Goal: Task Accomplishment & Management: Complete application form

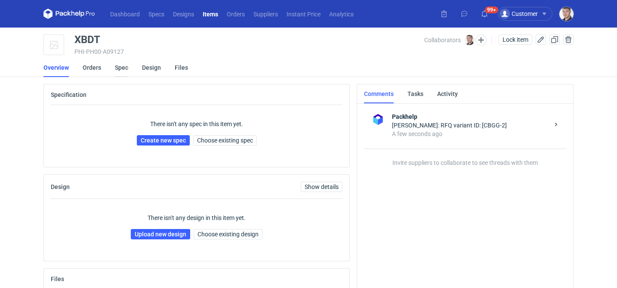
click at [124, 68] on link "Spec" at bounding box center [121, 67] width 13 height 19
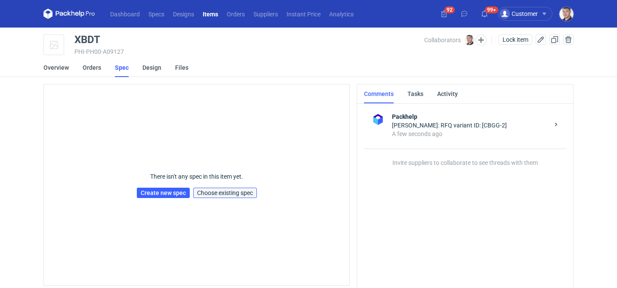
click at [238, 192] on span "Choose existing spec" at bounding box center [225, 193] width 56 height 6
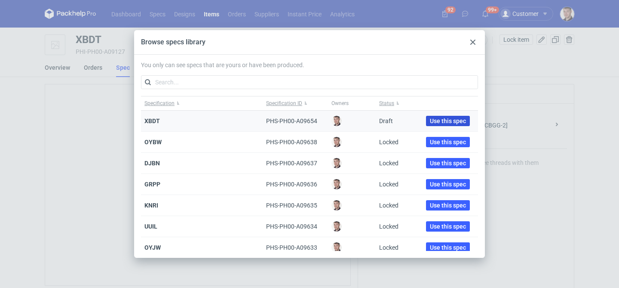
click at [430, 120] on span "Use this spec" at bounding box center [448, 121] width 36 height 6
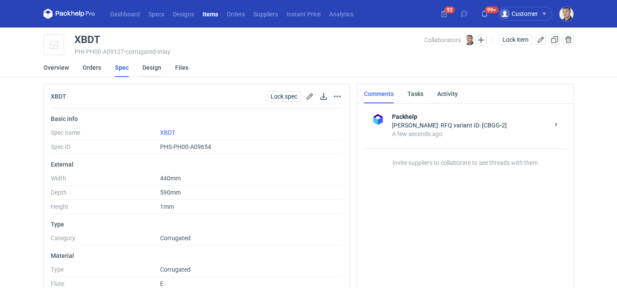
click at [154, 70] on link "Design" at bounding box center [151, 67] width 19 height 19
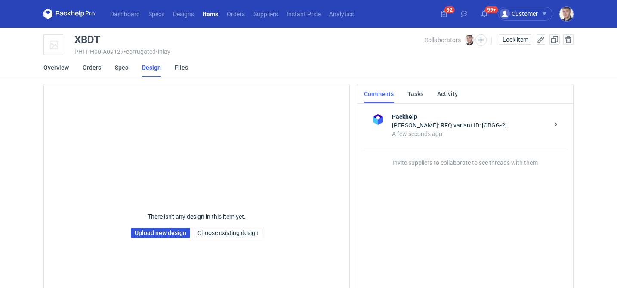
click at [164, 236] on link "Upload new design" at bounding box center [160, 232] width 59 height 10
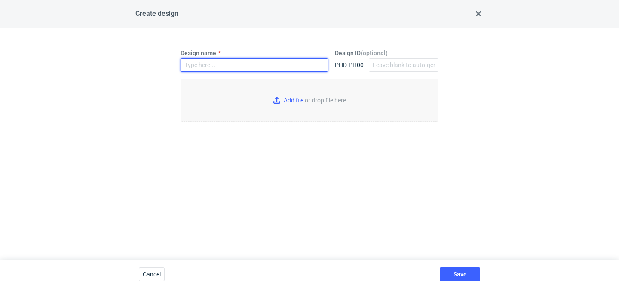
click at [209, 64] on input "Design name" at bounding box center [254, 65] width 147 height 14
type input "XBDT"
click at [306, 98] on input "Add file or drop file here" at bounding box center [310, 100] width 258 height 43
type input "C:\fakepath\MX8427_2025_Wkładka_E_190x115x135 mm_SMUS siatka.pdf"
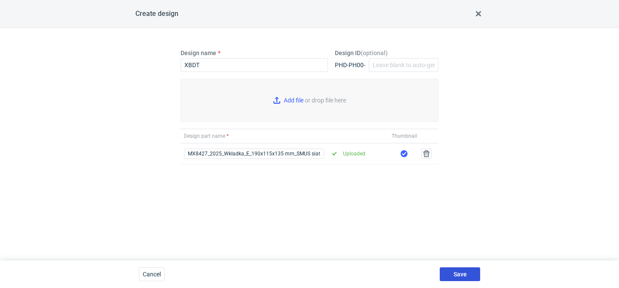
click at [453, 275] on button "Save" at bounding box center [460, 274] width 40 height 14
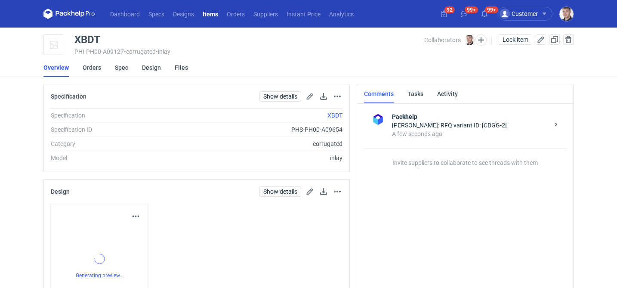
click at [510, 39] on div "Design linked." at bounding box center [542, 35] width 138 height 14
click at [510, 39] on span "Lock item" at bounding box center [515, 40] width 26 height 6
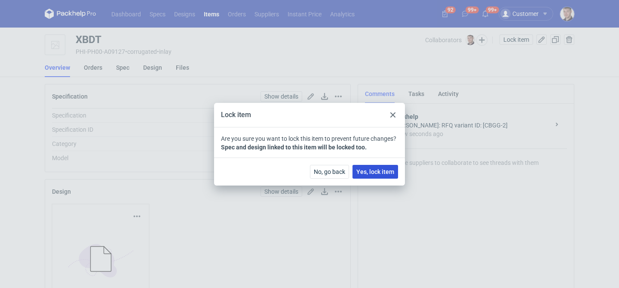
click at [385, 169] on span "Yes, lock item" at bounding box center [375, 172] width 38 height 6
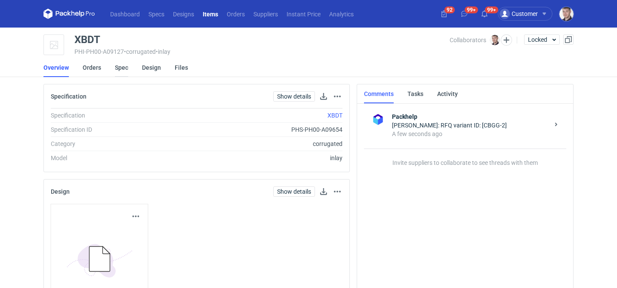
click at [125, 68] on link "Spec" at bounding box center [121, 67] width 13 height 19
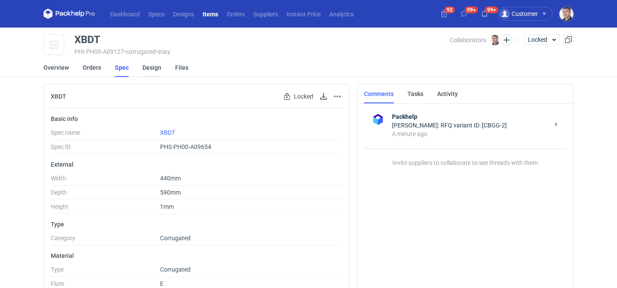
click at [149, 69] on link "Design" at bounding box center [151, 67] width 19 height 19
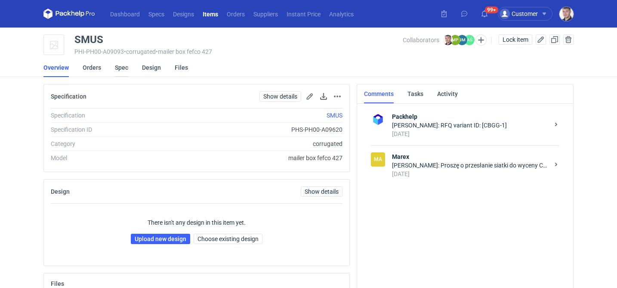
click at [126, 69] on link "Spec" at bounding box center [121, 67] width 13 height 19
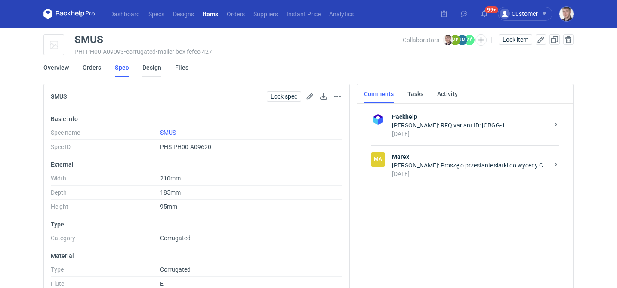
click at [145, 69] on link "Design" at bounding box center [151, 67] width 19 height 19
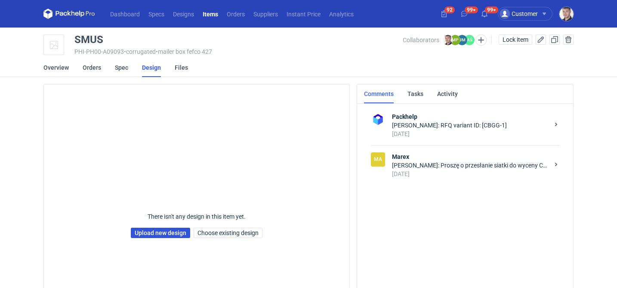
click at [169, 232] on link "Upload new design" at bounding box center [160, 232] width 59 height 10
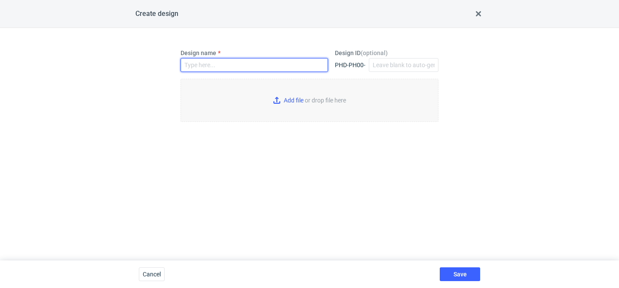
click at [236, 66] on input "Design name" at bounding box center [254, 65] width 147 height 14
type input "SMUS"
click at [289, 98] on input "Add file or drop file here" at bounding box center [310, 100] width 258 height 43
type input "C:\fakepath\MX8428_2025_Karton F427_E_194x180x91 mm_Zew.210x185x95 mm_SMUS siat…"
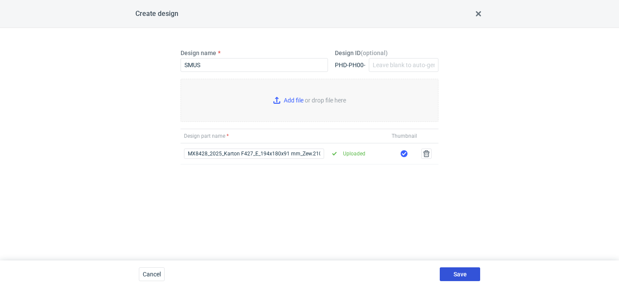
click at [463, 272] on span "Save" at bounding box center [460, 274] width 13 height 6
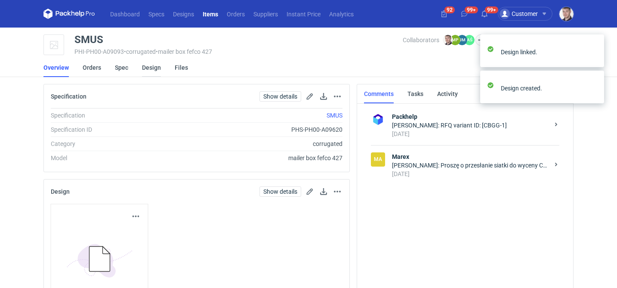
click at [144, 66] on link "Design" at bounding box center [151, 67] width 19 height 19
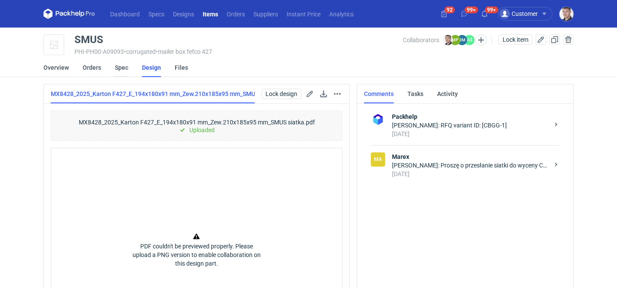
click at [123, 71] on link "Spec" at bounding box center [121, 67] width 13 height 19
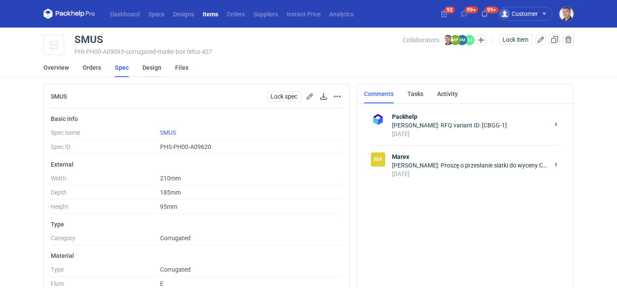
click at [155, 72] on link "Design" at bounding box center [151, 67] width 19 height 19
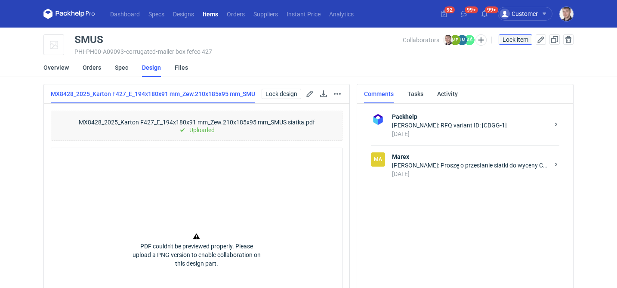
click at [523, 43] on button "Lock item" at bounding box center [515, 39] width 34 height 10
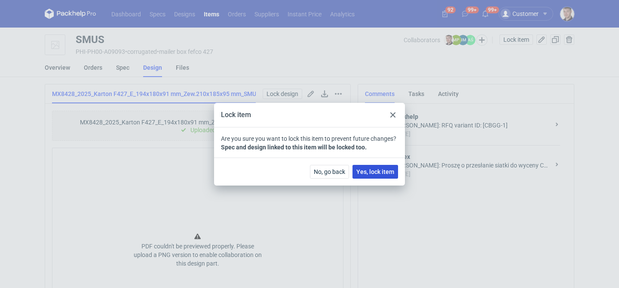
click at [382, 170] on span "Yes, lock item" at bounding box center [375, 172] width 38 height 6
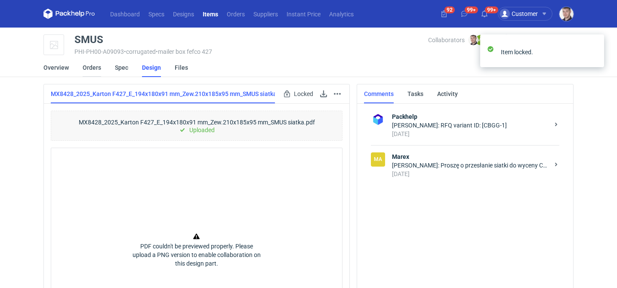
click at [96, 71] on link "Orders" at bounding box center [92, 67] width 18 height 19
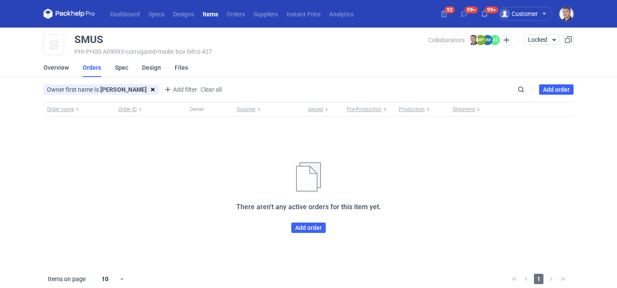
click at [303, 233] on div "Order name Order ID Owner Supplier Issued Pre-Production Production Shipment Th…" at bounding box center [308, 183] width 530 height 163
click at [307, 226] on link "Add order" at bounding box center [308, 227] width 34 height 10
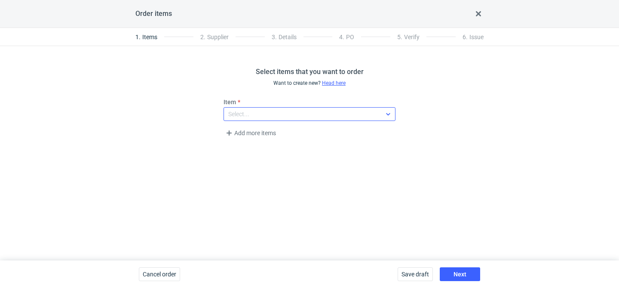
click at [271, 113] on div "Select..." at bounding box center [302, 114] width 157 height 12
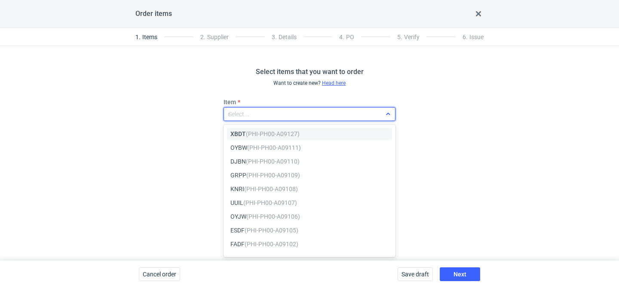
type input "sm"
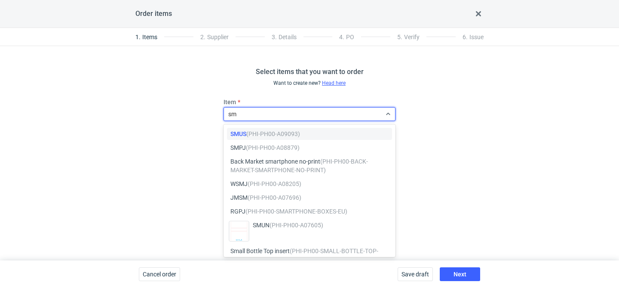
click at [254, 130] on em "(PHI-PH00-A09093)" at bounding box center [273, 133] width 54 height 7
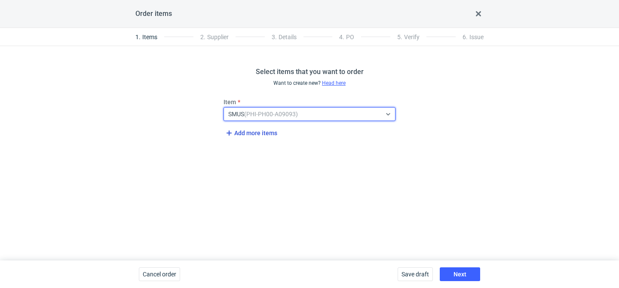
click at [249, 136] on span "Add more items" at bounding box center [250, 133] width 53 height 10
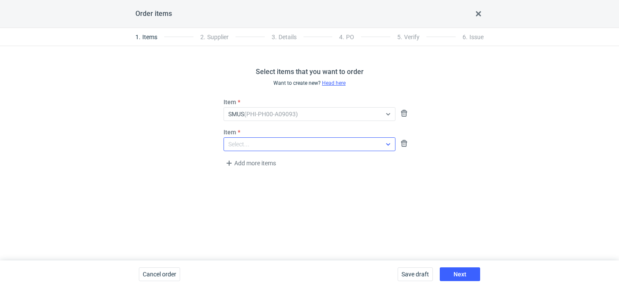
click at [251, 144] on div "Select..." at bounding box center [302, 144] width 157 height 12
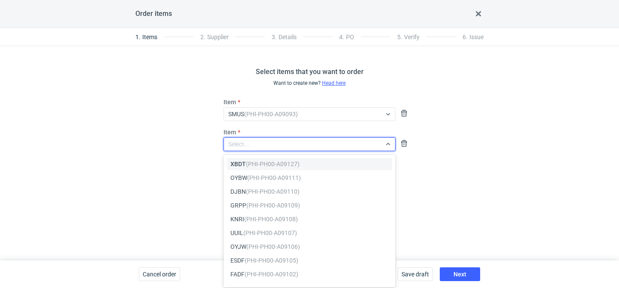
click at [247, 164] on em "(PHI-PH00-A09127)" at bounding box center [273, 163] width 54 height 7
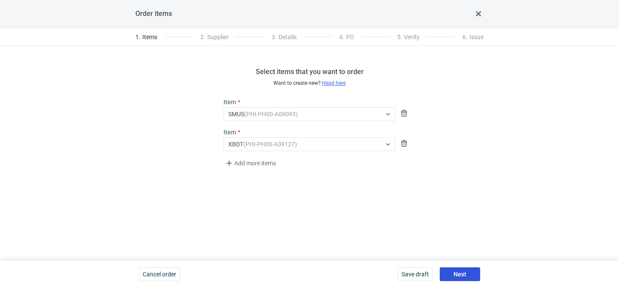
click at [459, 269] on button "Next" at bounding box center [460, 274] width 40 height 14
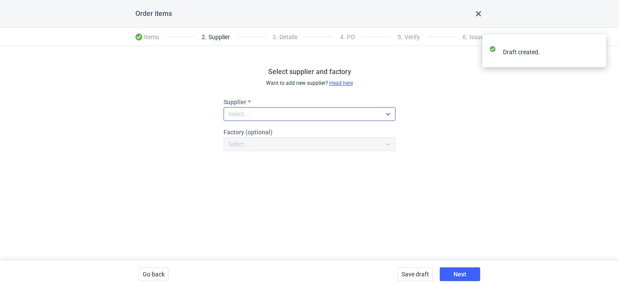
click at [314, 118] on div "Select..." at bounding box center [302, 114] width 157 height 12
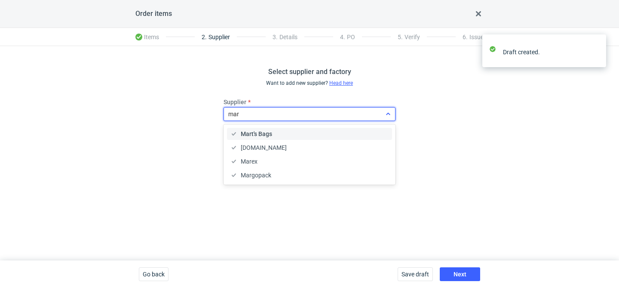
type input "mare"
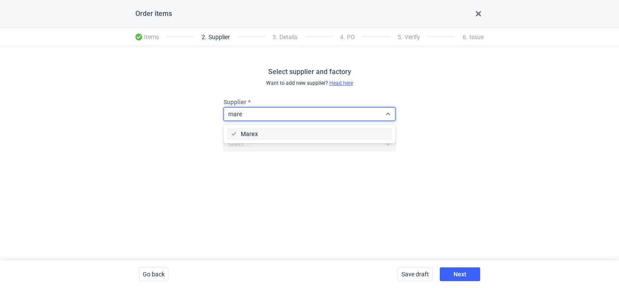
click at [290, 131] on div "Marex" at bounding box center [309, 133] width 158 height 9
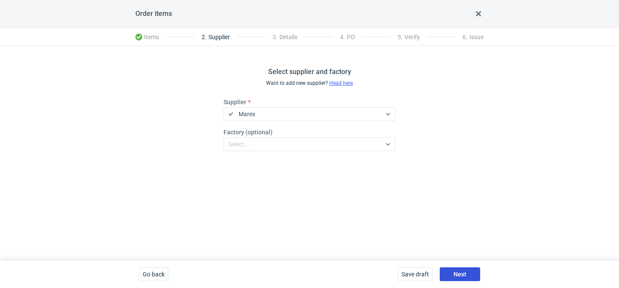
click at [470, 275] on button "Next" at bounding box center [460, 274] width 40 height 14
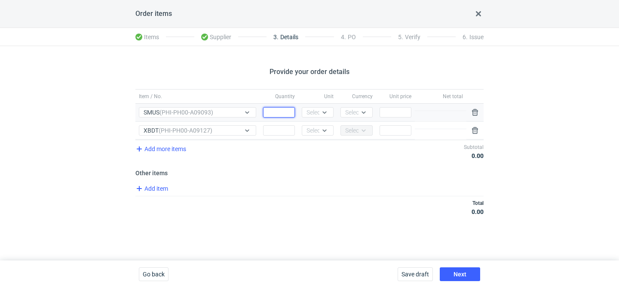
click at [283, 115] on input "Quantity" at bounding box center [279, 112] width 32 height 10
type input "1000"
click at [276, 133] on input "Quantity" at bounding box center [279, 130] width 32 height 10
type input "300"
click at [315, 117] on div "Select..." at bounding box center [318, 112] width 32 height 10
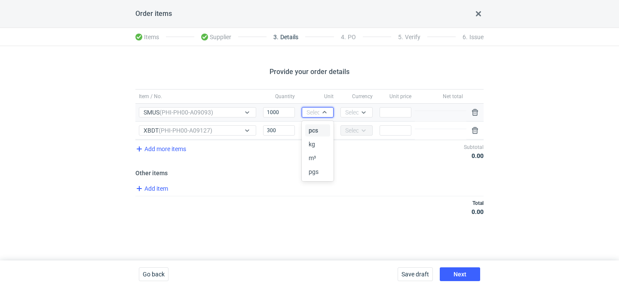
click at [314, 131] on span "pcs" at bounding box center [313, 130] width 9 height 9
click at [314, 131] on div "Select..." at bounding box center [317, 130] width 21 height 9
click at [313, 145] on span "pcs" at bounding box center [313, 148] width 9 height 9
click at [347, 117] on div "Select..." at bounding box center [357, 112] width 32 height 10
click at [351, 128] on span "PLN" at bounding box center [353, 130] width 12 height 9
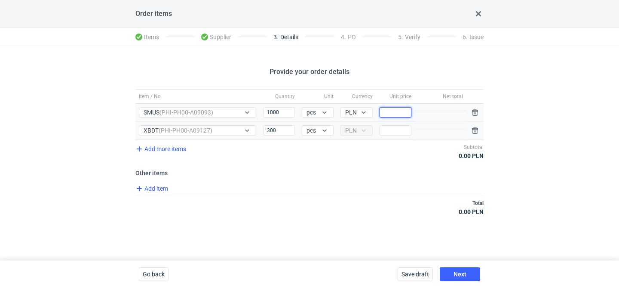
click at [393, 111] on input "Price" at bounding box center [396, 112] width 32 height 10
type input "0.96"
click at [157, 187] on span "Add item" at bounding box center [151, 188] width 35 height 10
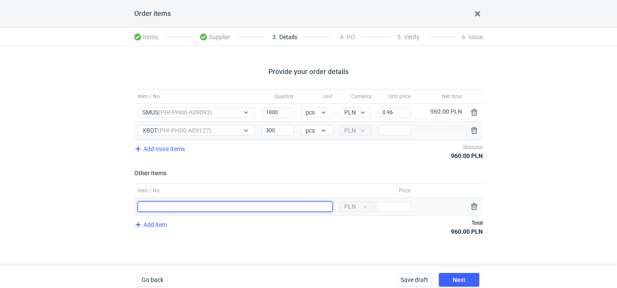
click at [174, 208] on input "Item / No." at bounding box center [235, 206] width 195 height 10
type input "wykrojnik SMUS"
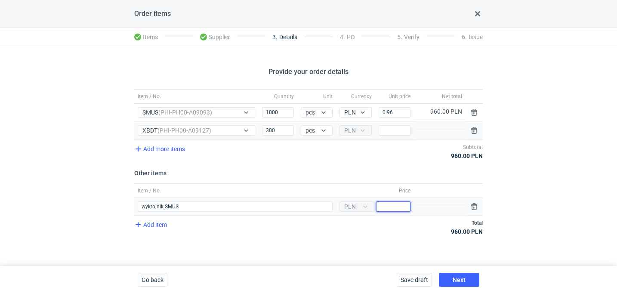
click at [397, 202] on input "Price" at bounding box center [393, 206] width 34 height 10
type input "600"
click at [392, 137] on div "Price" at bounding box center [394, 131] width 39 height 18
click at [395, 133] on input "Price" at bounding box center [394, 130] width 32 height 10
type input "1.24"
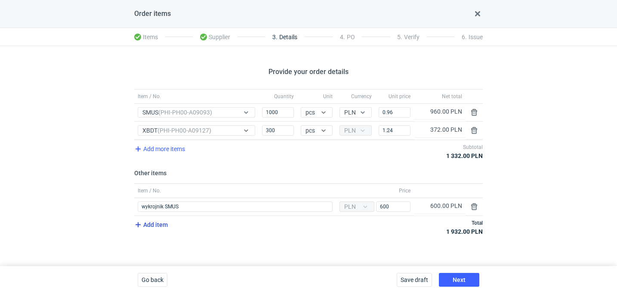
click at [156, 224] on span "Add item" at bounding box center [150, 224] width 35 height 10
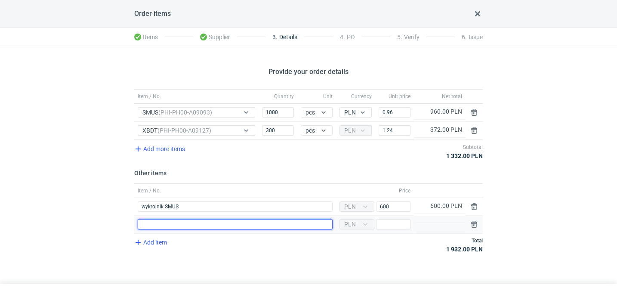
click at [177, 225] on input "Item / No." at bounding box center [235, 224] width 195 height 10
type input "wykrojnik XBDT"
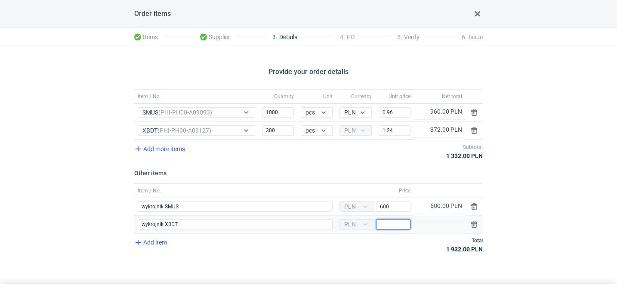
click at [399, 227] on input "Price" at bounding box center [393, 224] width 34 height 10
type input "350"
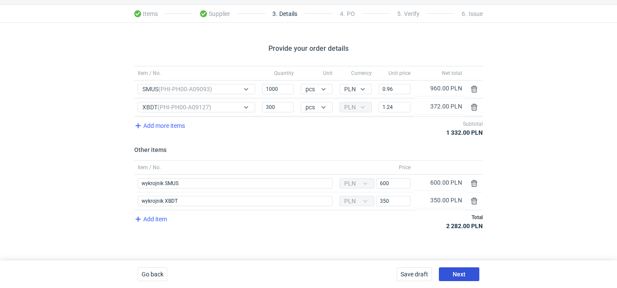
click at [475, 272] on button "Next" at bounding box center [459, 274] width 40 height 14
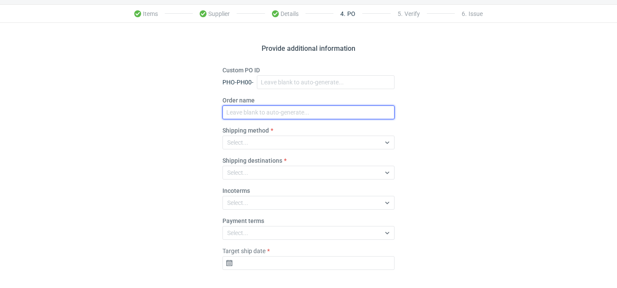
click at [247, 110] on input "Order name" at bounding box center [308, 112] width 172 height 14
paste input "R805902343"
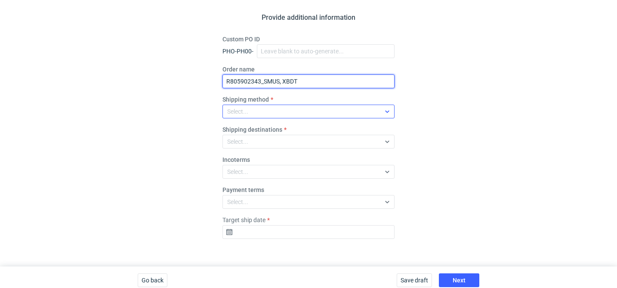
scroll to position [60, 0]
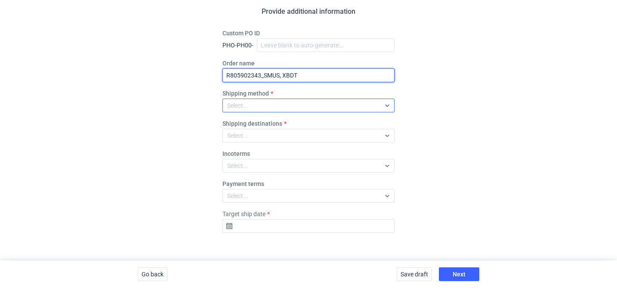
type input "R805902343_SMUS, XBDT"
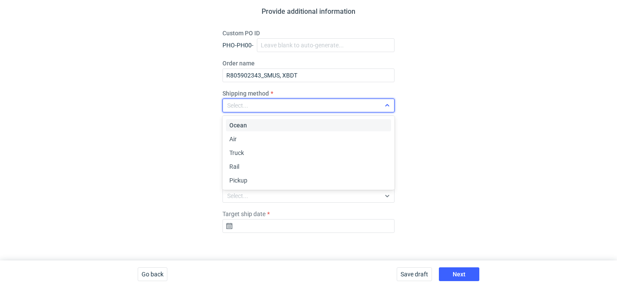
click at [262, 104] on div "Select..." at bounding box center [301, 105] width 157 height 12
click at [243, 178] on span "Pickup" at bounding box center [238, 180] width 18 height 9
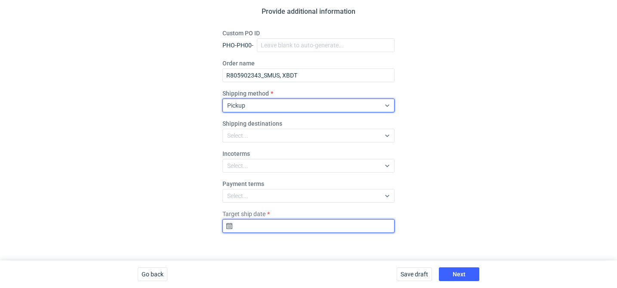
click at [254, 219] on input "Target ship date" at bounding box center [308, 226] width 172 height 14
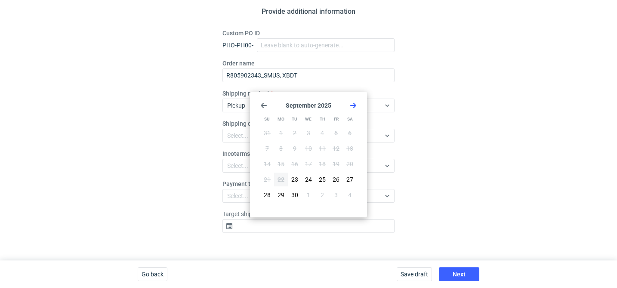
click at [350, 102] on icon "Go forward 1 month" at bounding box center [353, 105] width 7 height 7
click at [303, 145] on button "8" at bounding box center [308, 148] width 14 height 14
type input "2025-10-08"
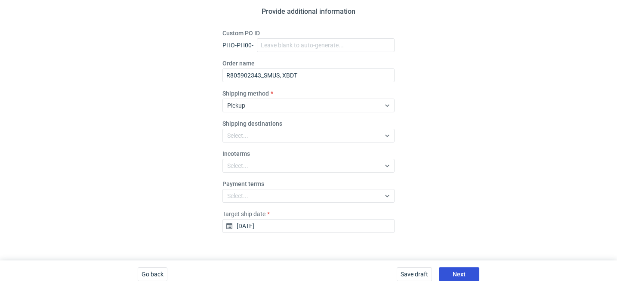
click at [467, 270] on button "Next" at bounding box center [459, 274] width 40 height 14
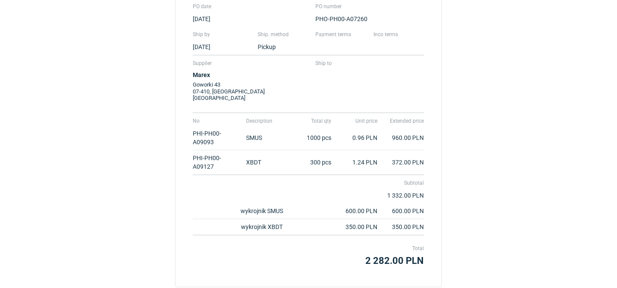
scroll to position [206, 0]
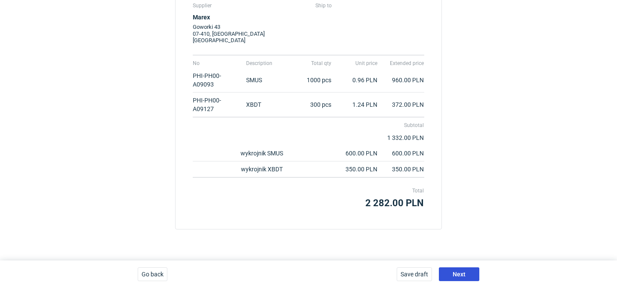
click at [464, 273] on span "Next" at bounding box center [458, 274] width 13 height 6
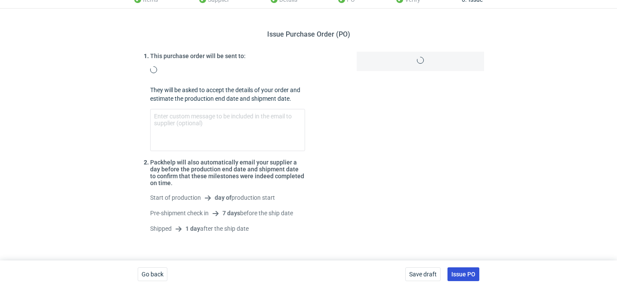
scroll to position [121, 0]
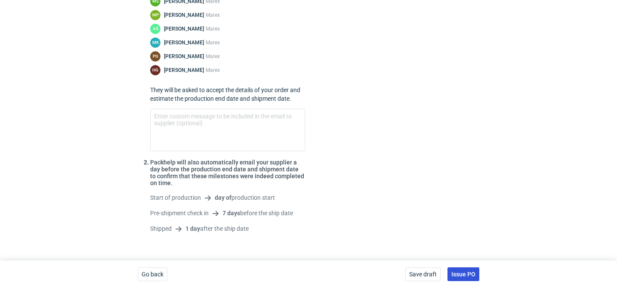
click at [472, 273] on span "Issue PO" at bounding box center [463, 274] width 24 height 6
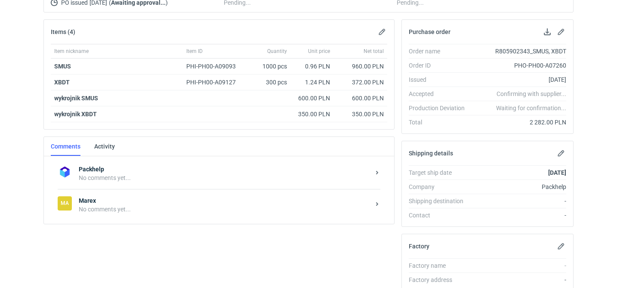
scroll to position [120, 0]
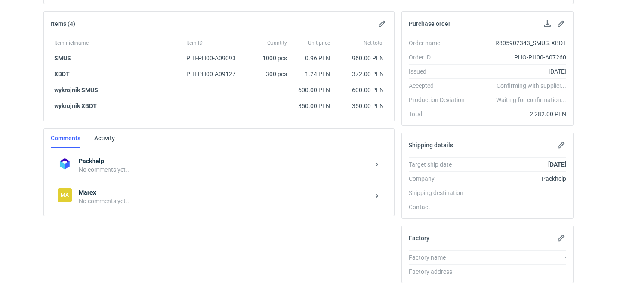
click at [152, 204] on div "No comments yet..." at bounding box center [224, 201] width 291 height 9
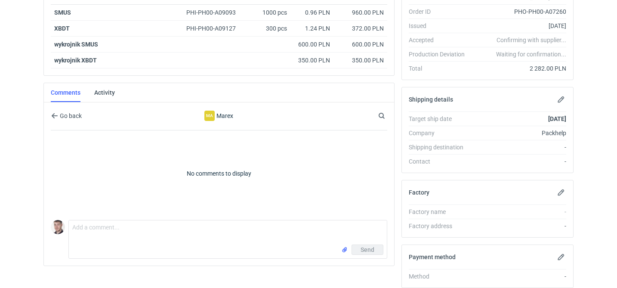
scroll to position [182, 0]
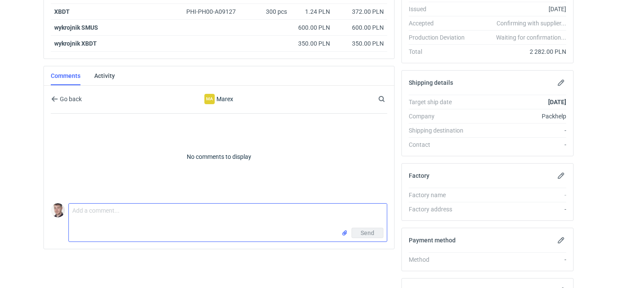
click at [124, 214] on textarea "Comment message" at bounding box center [228, 215] width 318 height 24
paste textarea "CBGG - 1"
type textarea "wyceny CBGG - 1 oraz 2"
click at [343, 230] on input "file" at bounding box center [344, 232] width 7 height 9
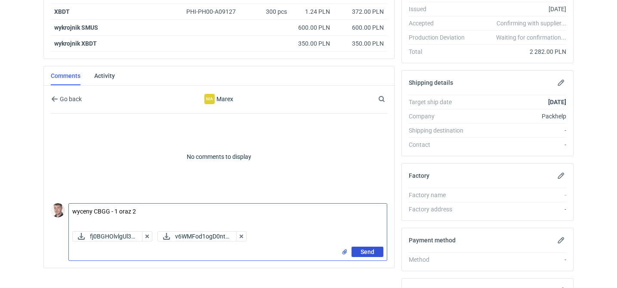
click at [375, 250] on button "Send" at bounding box center [367, 251] width 32 height 10
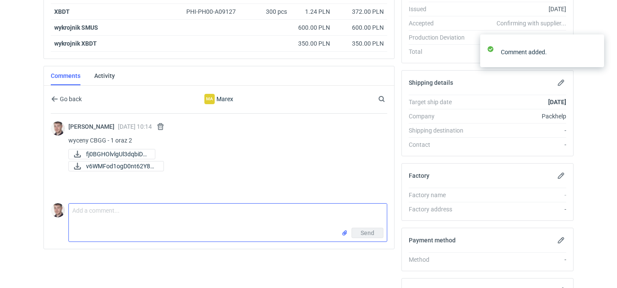
click at [146, 215] on textarea "Comment message" at bounding box center [228, 215] width 318 height 24
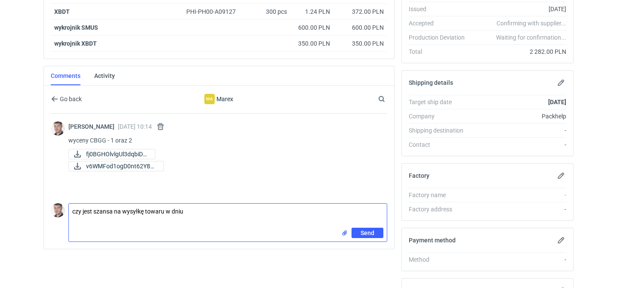
paste textarea "6-7.10"
type textarea "czy jest szansa na wysyłkę towaru w dniu 6-7.10 ?"
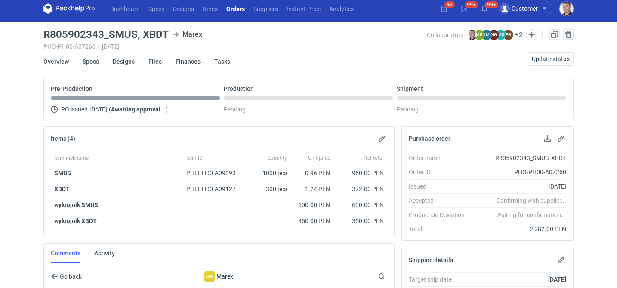
scroll to position [0, 0]
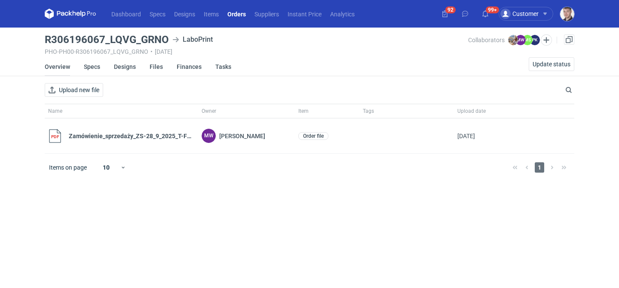
click at [62, 72] on link "Overview" at bounding box center [57, 66] width 25 height 19
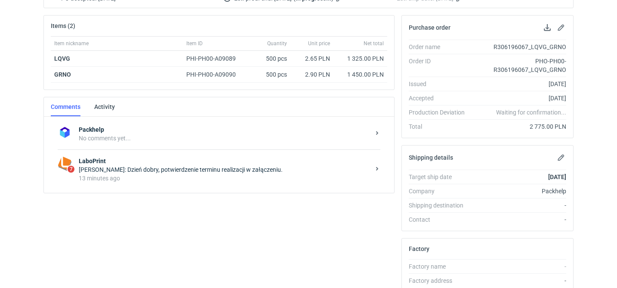
click at [130, 162] on strong "LaboPrint" at bounding box center [224, 161] width 291 height 9
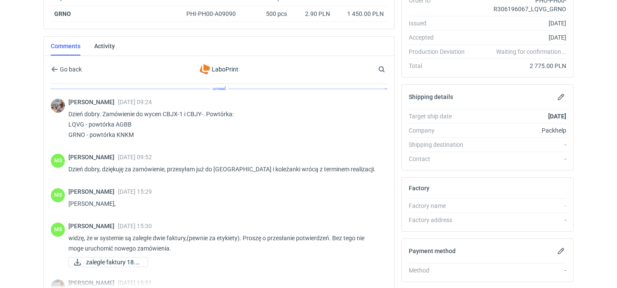
scroll to position [113, 0]
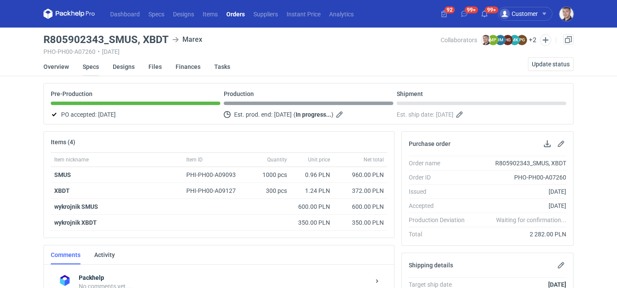
click at [94, 70] on link "Specs" at bounding box center [91, 66] width 16 height 19
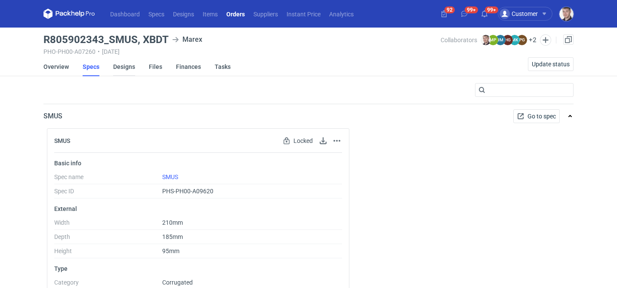
click at [122, 68] on link "Designs" at bounding box center [124, 66] width 22 height 19
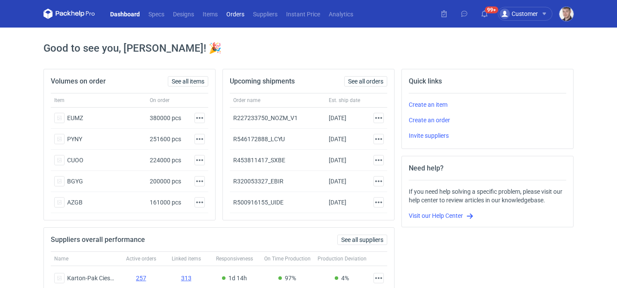
click at [234, 17] on link "Orders" at bounding box center [235, 14] width 27 height 10
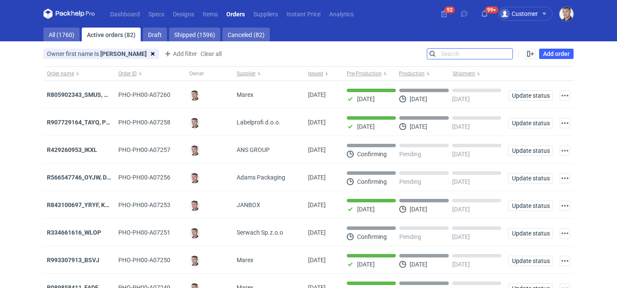
click at [508, 51] on input "Search" at bounding box center [469, 54] width 85 height 10
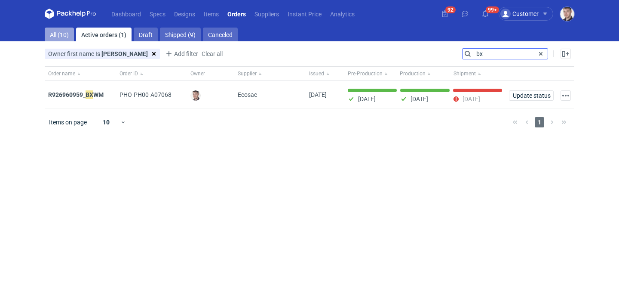
type input "bx"
click at [61, 32] on link "All (10)" at bounding box center [59, 35] width 29 height 14
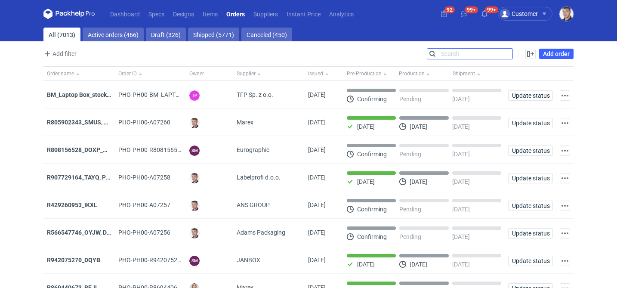
click at [467, 55] on input "Search" at bounding box center [469, 54] width 85 height 10
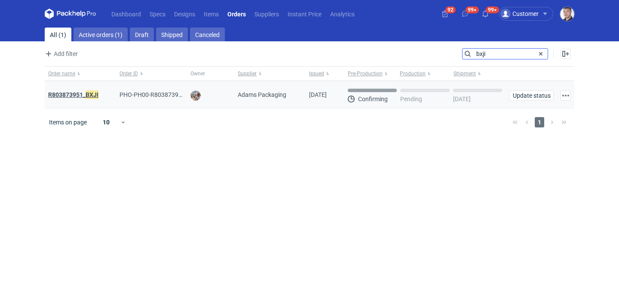
type input "bxji"
click at [86, 95] on em "BXJI" at bounding box center [92, 94] width 13 height 9
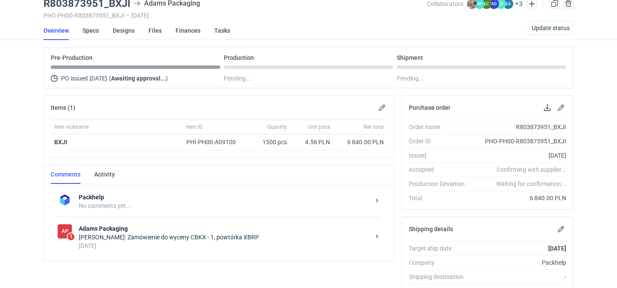
scroll to position [39, 0]
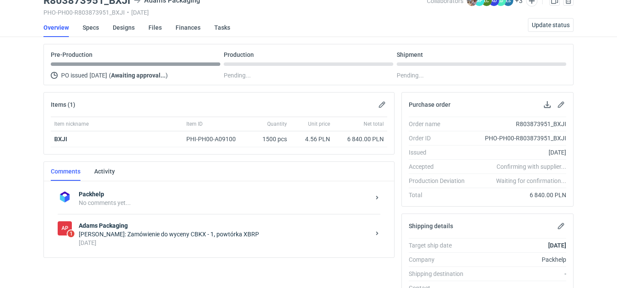
click at [180, 234] on div "Michał Palasek: Zamówienie do wyceny CBKX - 1, powtórka XBRP" at bounding box center [224, 234] width 291 height 9
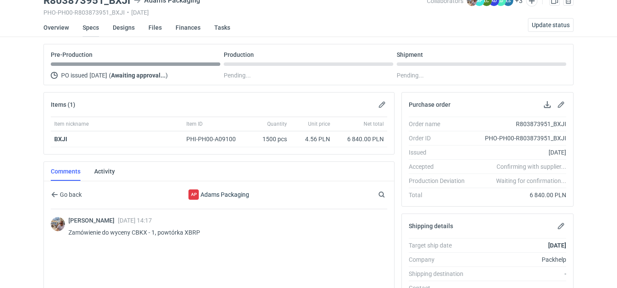
click at [92, 28] on link "Specs" at bounding box center [91, 27] width 16 height 19
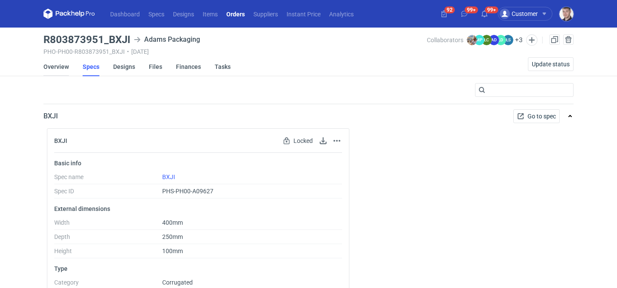
click at [55, 72] on link "Overview" at bounding box center [55, 66] width 25 height 19
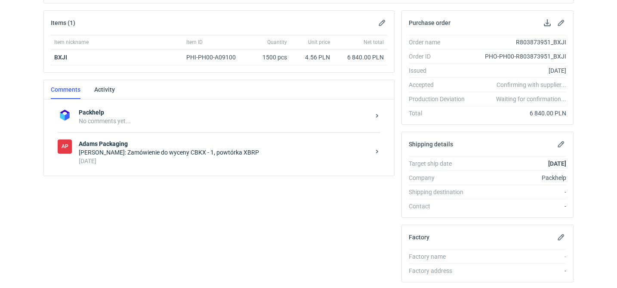
scroll to position [122, 0]
click at [189, 147] on div "Michał Palasek: Zamówienie do wyceny CBKX - 1, powtórka XBRP" at bounding box center [224, 151] width 291 height 9
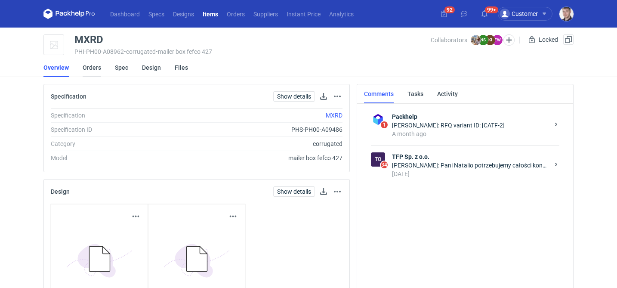
click at [89, 63] on link "Orders" at bounding box center [92, 67] width 18 height 19
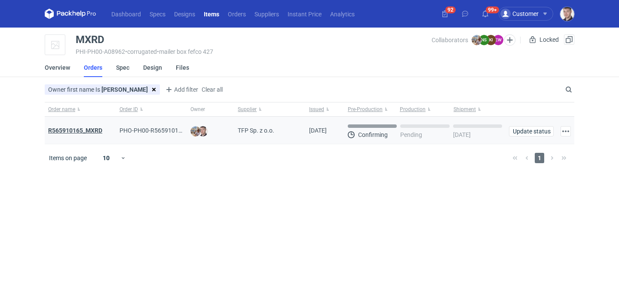
click at [88, 130] on strong "R565910165_MXRD" at bounding box center [75, 130] width 54 height 7
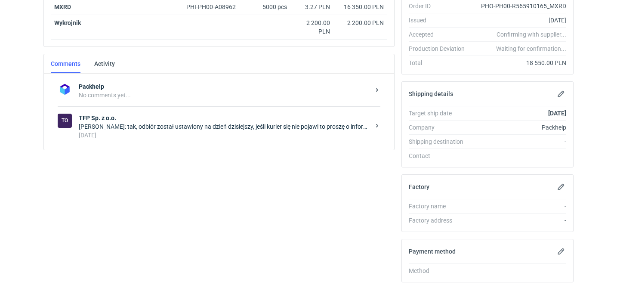
scroll to position [206, 0]
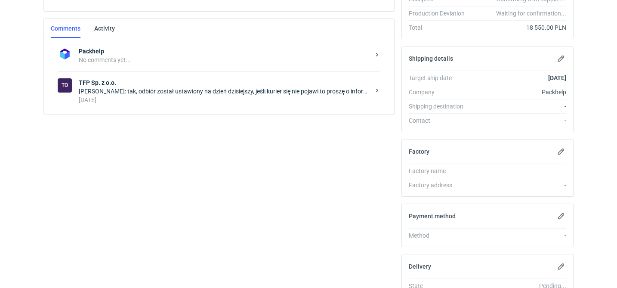
click at [183, 97] on div "[DATE]" at bounding box center [224, 99] width 291 height 9
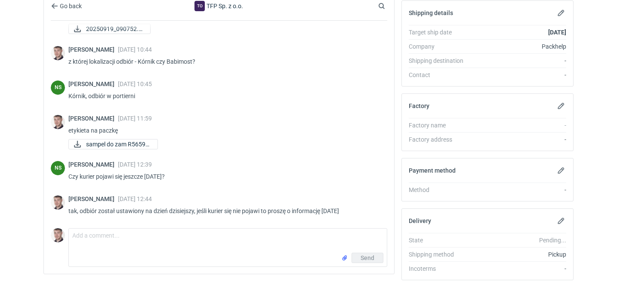
scroll to position [252, 0]
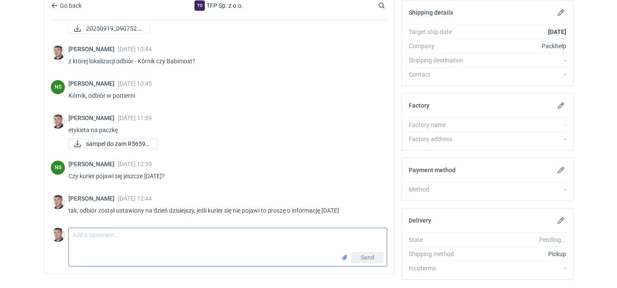
click at [220, 242] on textarea "Comment message" at bounding box center [228, 240] width 318 height 24
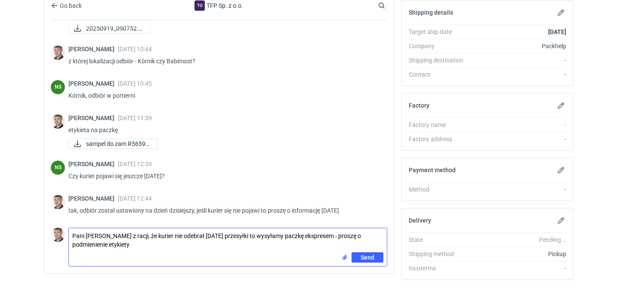
click at [343, 258] on input "file" at bounding box center [344, 257] width 7 height 9
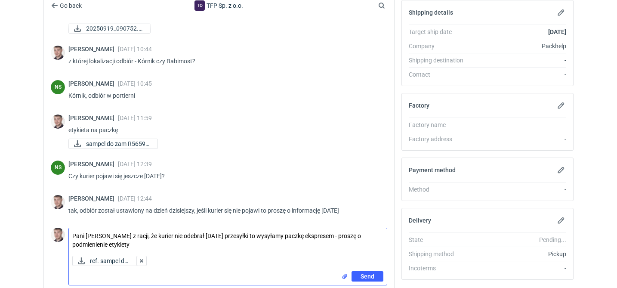
click at [114, 243] on textarea "Pani [PERSON_NAME] z racji, że kurier nie odebrał [DATE] przesyłki to wysyłamy …" at bounding box center [228, 240] width 318 height 24
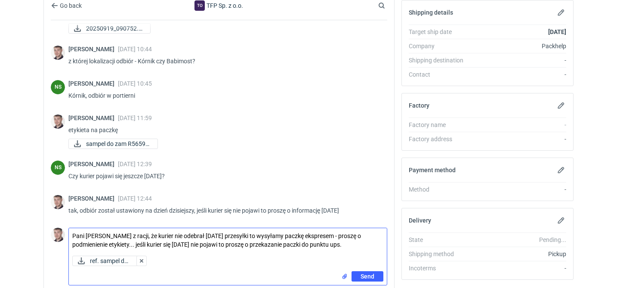
type textarea "Pani [PERSON_NAME] z racji, że kurier nie odebrał [DATE] przesyłki to wysyłamy …"
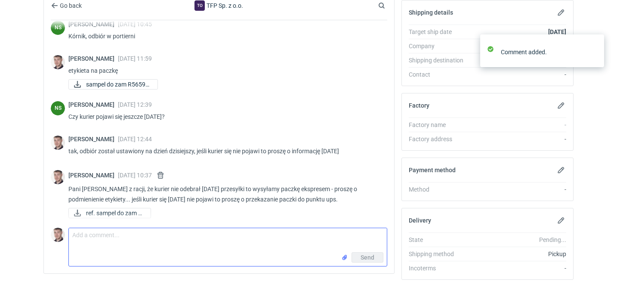
scroll to position [601, 0]
